Goal: Task Accomplishment & Management: Use online tool/utility

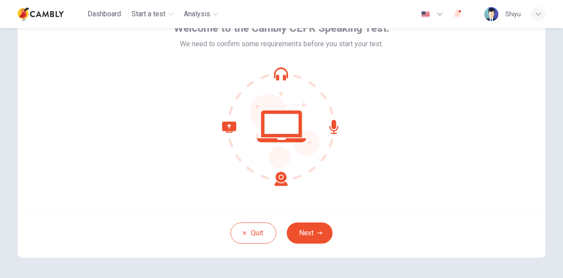
scroll to position [88, 0]
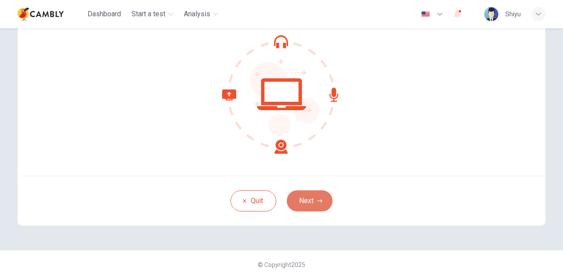
click at [301, 204] on button "Next" at bounding box center [310, 200] width 46 height 21
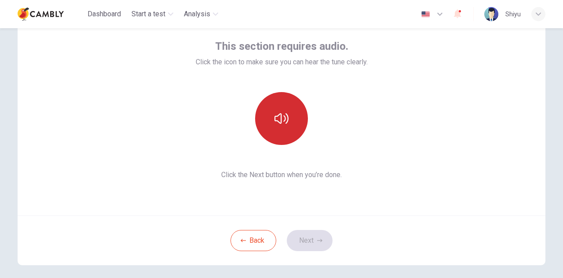
scroll to position [45, 0]
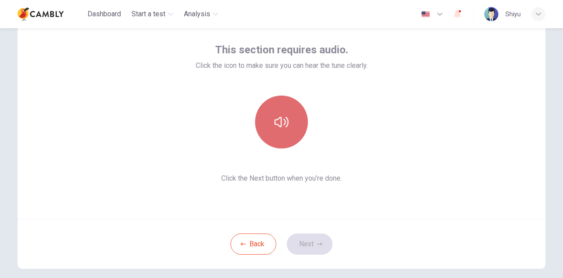
click at [279, 127] on icon "button" at bounding box center [282, 122] width 14 height 14
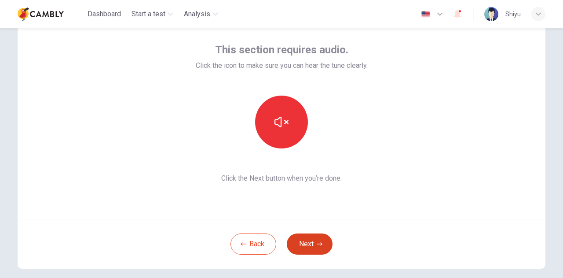
click at [306, 239] on button "Next" at bounding box center [310, 243] width 46 height 21
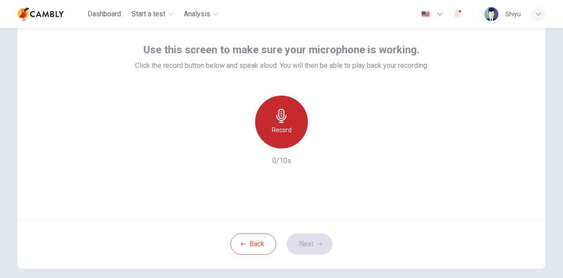
click at [288, 131] on h6 "Record" at bounding box center [282, 130] width 20 height 11
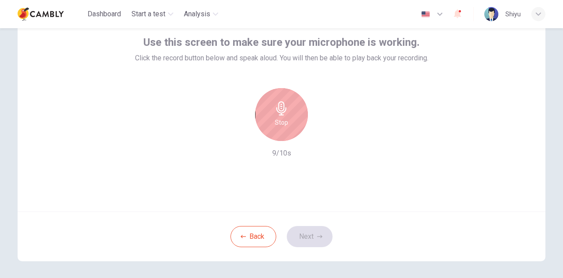
scroll to position [53, 0]
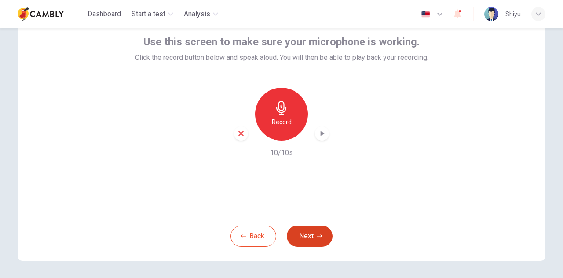
click at [309, 238] on button "Next" at bounding box center [310, 235] width 46 height 21
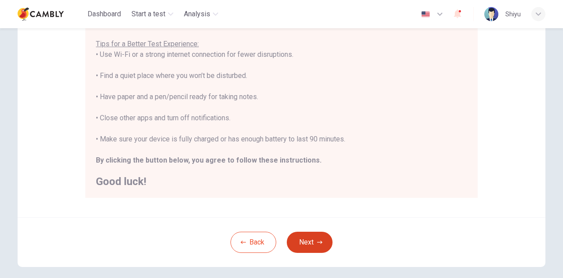
scroll to position [211, 0]
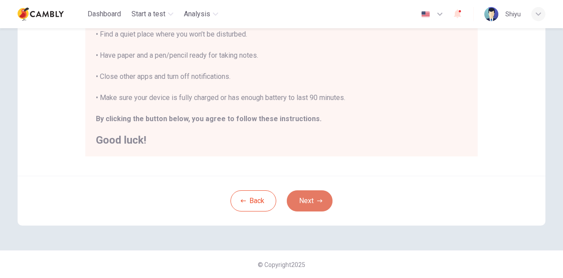
click at [308, 204] on button "Next" at bounding box center [310, 200] width 46 height 21
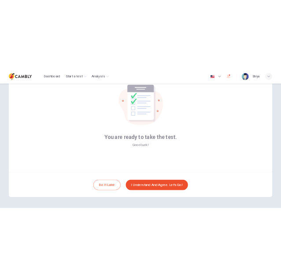
scroll to position [53, 0]
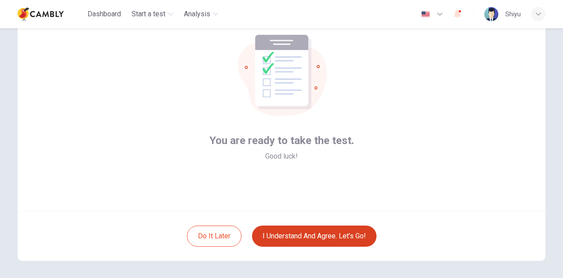
click at [301, 230] on button "I understand and agree. Let’s go!" at bounding box center [314, 235] width 125 height 21
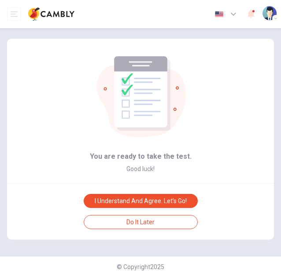
scroll to position [0, 0]
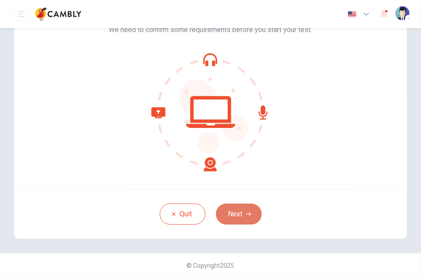
click at [242, 217] on button "Next" at bounding box center [239, 214] width 46 height 21
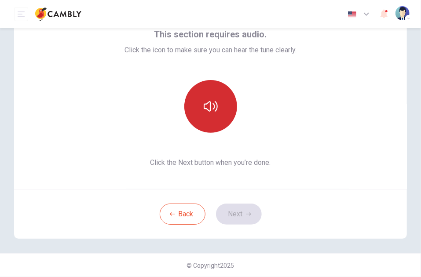
click at [210, 100] on icon "button" at bounding box center [211, 106] width 14 height 14
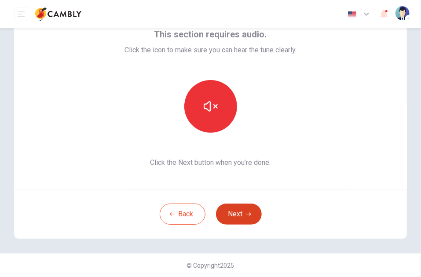
click at [242, 216] on button "Next" at bounding box center [239, 214] width 46 height 21
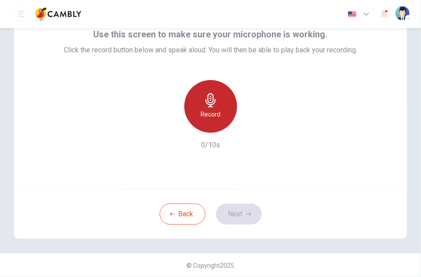
click at [212, 130] on div "Record" at bounding box center [210, 106] width 53 height 53
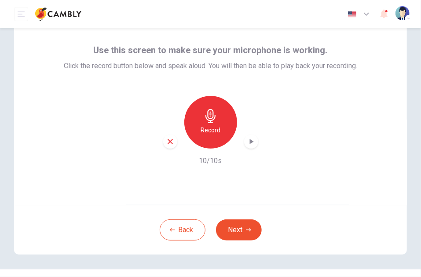
scroll to position [37, 0]
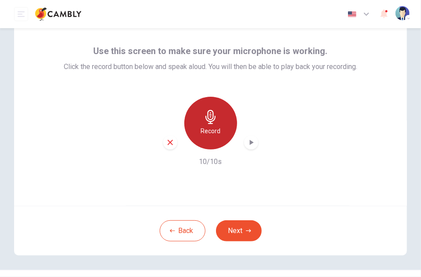
click at [211, 136] on h6 "Record" at bounding box center [211, 131] width 20 height 11
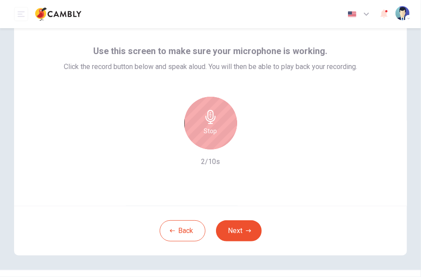
click at [233, 242] on div "Back Next" at bounding box center [210, 231] width 393 height 50
click at [235, 236] on button "Next" at bounding box center [239, 230] width 46 height 21
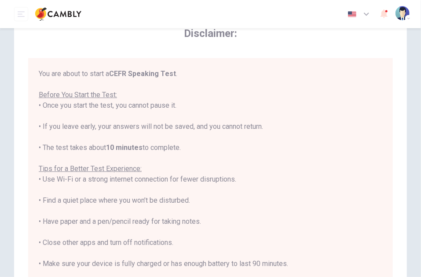
click at [220, 173] on div "You are about to start a CEFR Speaking Test . Before You Start the Test: • Once…" at bounding box center [211, 190] width 344 height 243
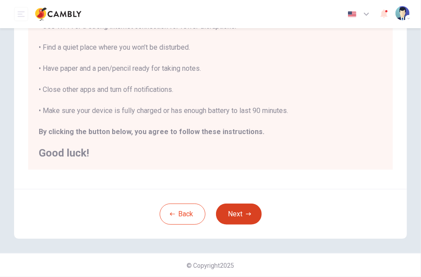
click at [246, 214] on icon "button" at bounding box center [248, 214] width 5 height 5
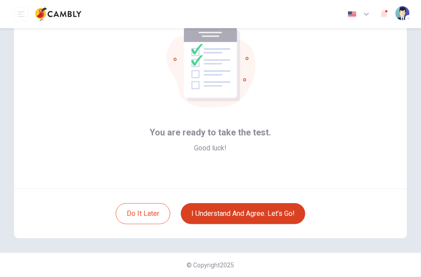
scroll to position [54, 0]
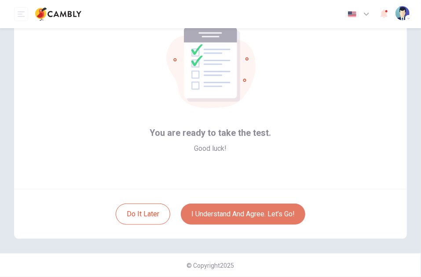
click at [241, 217] on button "I understand and agree. Let’s go!" at bounding box center [243, 214] width 125 height 21
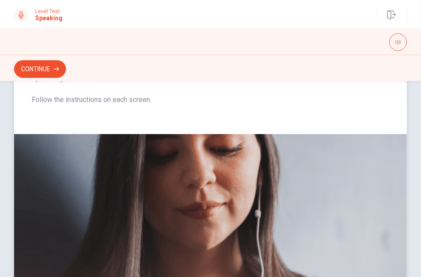
scroll to position [247, 0]
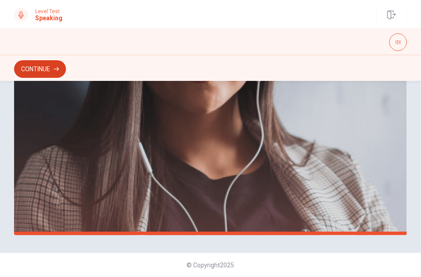
click at [48, 66] on button "Continue" at bounding box center [40, 69] width 52 height 18
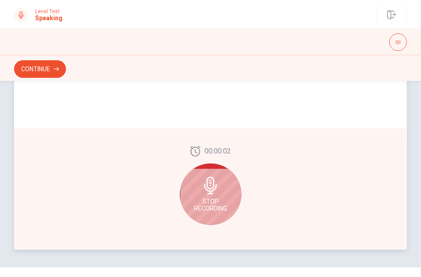
scroll to position [233, 0]
click at [199, 188] on div "Stop Recording" at bounding box center [211, 194] width 62 height 62
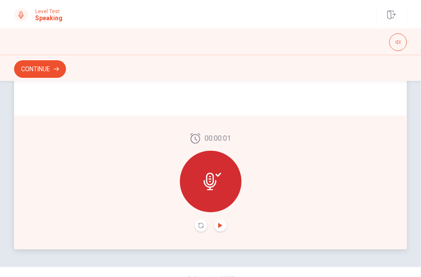
click at [220, 224] on icon "Play Audio" at bounding box center [220, 225] width 5 height 5
click at [201, 224] on icon "Record Again" at bounding box center [200, 225] width 5 height 5
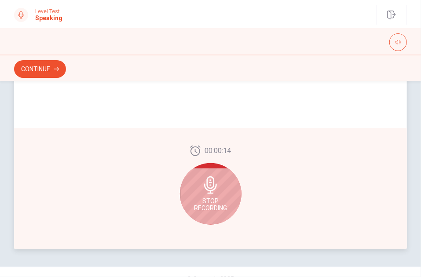
click at [214, 183] on icon at bounding box center [211, 185] width 18 height 18
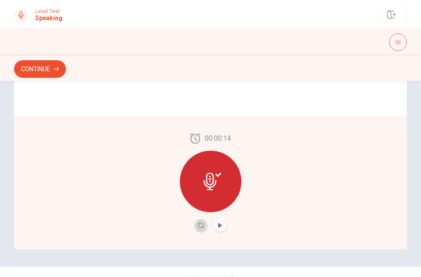
click at [202, 227] on button "Record Again" at bounding box center [201, 226] width 12 height 12
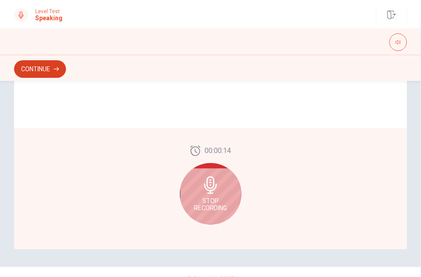
click at [46, 71] on button "Continue" at bounding box center [40, 69] width 52 height 18
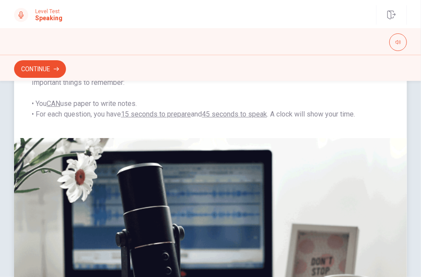
scroll to position [247, 0]
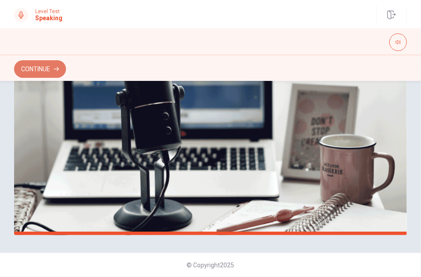
click at [39, 74] on button "Continue" at bounding box center [40, 69] width 52 height 18
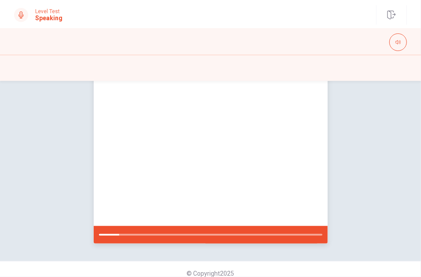
scroll to position [150, 0]
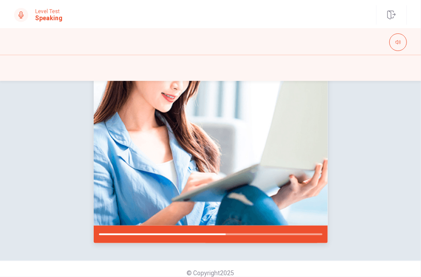
click at [162, 128] on img at bounding box center [211, 114] width 234 height 224
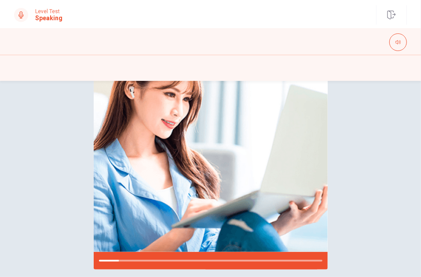
scroll to position [158, 0]
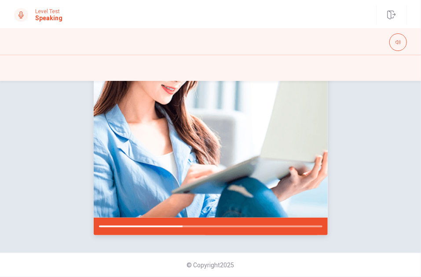
click at [248, 105] on img at bounding box center [211, 106] width 234 height 224
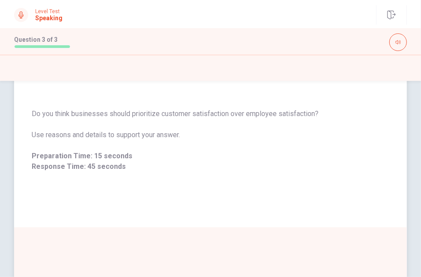
scroll to position [56, 0]
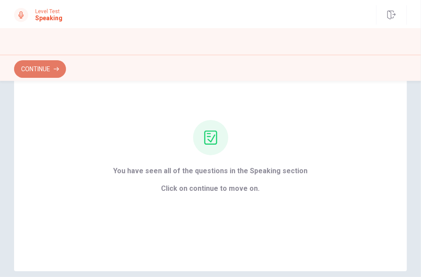
click at [50, 68] on button "Continue" at bounding box center [40, 69] width 52 height 18
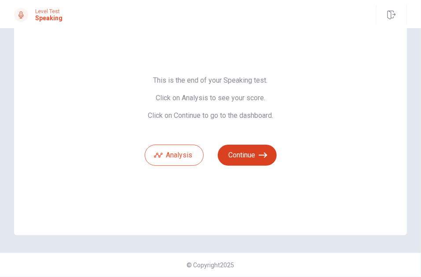
click at [239, 153] on button "Continue" at bounding box center [247, 155] width 59 height 21
